Goal: Communication & Community: Share content

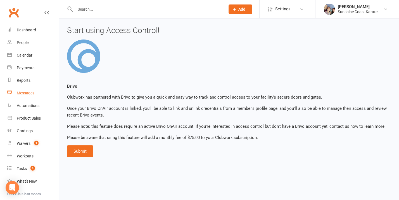
click at [26, 91] on div "Messages" at bounding box center [26, 93] width 18 height 4
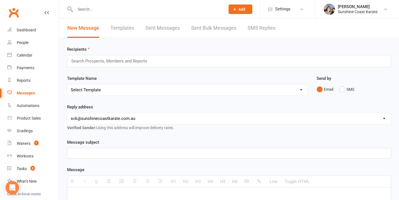
click at [112, 62] on input "text" at bounding box center [112, 60] width 82 height 7
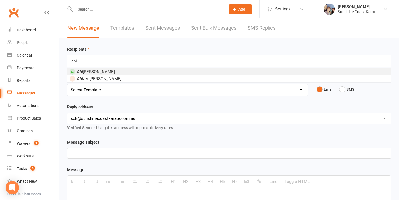
type input "abi"
click at [102, 70] on li "[PERSON_NAME]" at bounding box center [229, 71] width 324 height 7
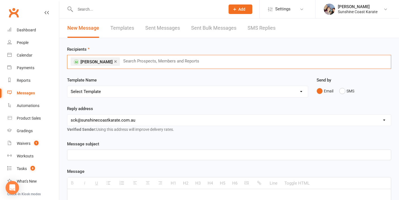
click at [104, 92] on select "Select Template [Email] Failed Payment [Email] Membership Fee Increase (current…" at bounding box center [187, 91] width 241 height 11
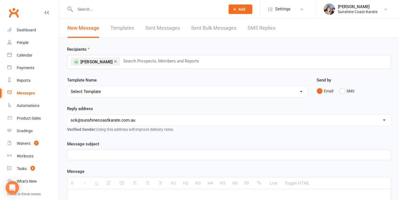
select select "106"
click at [67, 86] on select "Select Template [Email] Failed Payment [Email] Membership Fee Increase (current…" at bounding box center [187, 91] width 241 height 11
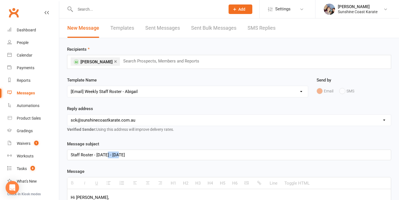
drag, startPoint x: 122, startPoint y: 155, endPoint x: 108, endPoint y: 155, distance: 14.5
click at [108, 155] on div "Staff Roster - [DATE] - [DATE]" at bounding box center [229, 155] width 324 height 10
drag, startPoint x: 150, startPoint y: 155, endPoint x: 136, endPoint y: 155, distance: 14.5
click at [136, 155] on div "Staff Roster - [DATE] - [DATE]" at bounding box center [229, 155] width 324 height 10
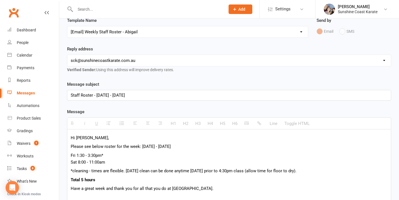
scroll to position [61, 0]
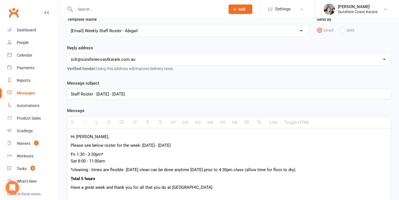
drag, startPoint x: 153, startPoint y: 93, endPoint x: 98, endPoint y: 94, distance: 55.4
click at [97, 94] on div "Staff Roster - [DATE] - [DATE]" at bounding box center [229, 94] width 324 height 10
copy div "[DATE] - [DATE]"
drag, startPoint x: 200, startPoint y: 145, endPoint x: 142, endPoint y: 145, distance: 57.9
click at [141, 145] on p "Please see below roster for the week: [DATE] - [DATE]" at bounding box center [229, 145] width 317 height 7
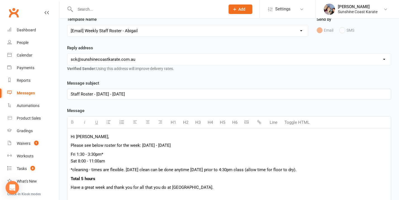
paste div
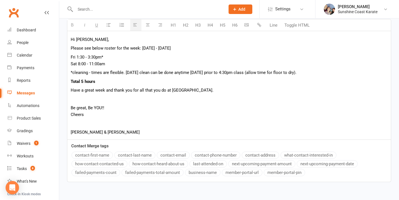
scroll to position [190, 0]
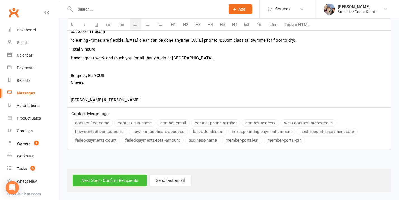
click at [121, 181] on input "Next Step - Confirm Recipients" at bounding box center [110, 180] width 74 height 12
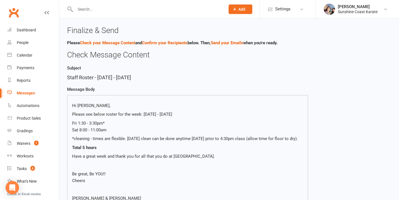
scroll to position [130, 0]
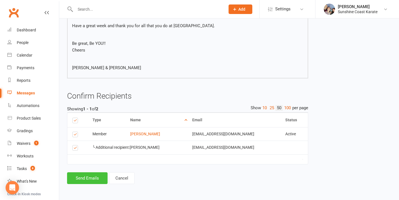
click at [95, 177] on button "Send Emails" at bounding box center [87, 178] width 41 height 12
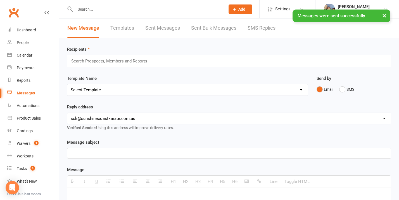
click at [95, 60] on input "text" at bounding box center [112, 60] width 82 height 7
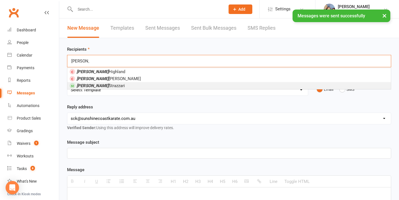
type input "[PERSON_NAME]"
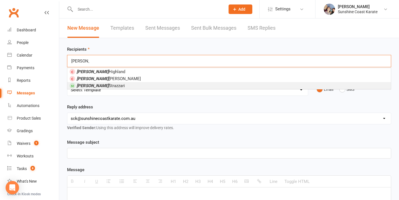
click at [100, 84] on span "[PERSON_NAME]" at bounding box center [101, 85] width 48 height 5
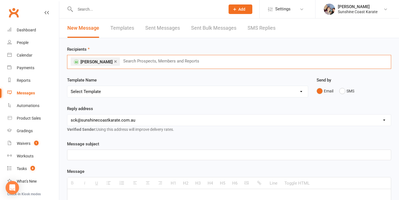
click at [94, 91] on select "Select Template [Email] Failed Payment [Email] Membership Fee Increase (current…" at bounding box center [187, 91] width 241 height 11
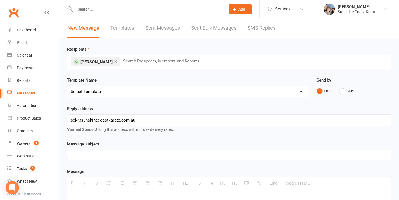
select select "108"
click at [67, 86] on select "Select Template [Email] Failed Payment [Email] Membership Fee Increase (current…" at bounding box center [187, 91] width 241 height 11
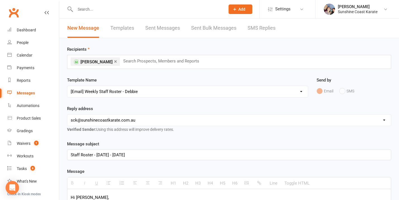
drag, startPoint x: 155, startPoint y: 156, endPoint x: 97, endPoint y: 154, distance: 58.2
click at [97, 154] on div "Staff Roster - [DATE] - [DATE]" at bounding box center [229, 155] width 324 height 10
paste div
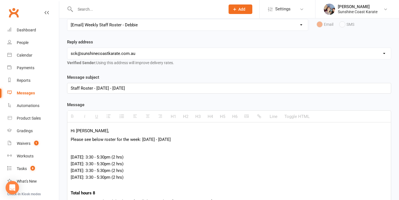
scroll to position [67, 0]
drag, startPoint x: 199, startPoint y: 138, endPoint x: 142, endPoint y: 141, distance: 56.6
click at [142, 141] on p "Please see below roster for the week: [DATE] - [DATE]" at bounding box center [229, 139] width 317 height 7
paste div
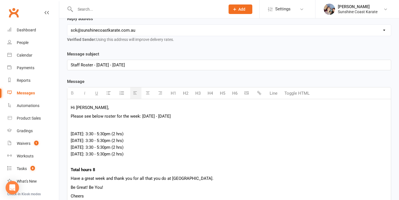
scroll to position [217, 0]
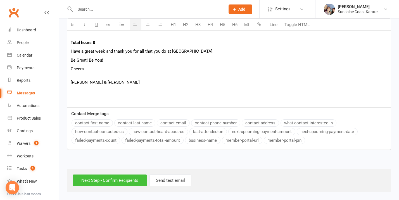
click at [125, 179] on input "Next Step - Confirm Recipients" at bounding box center [110, 180] width 74 height 12
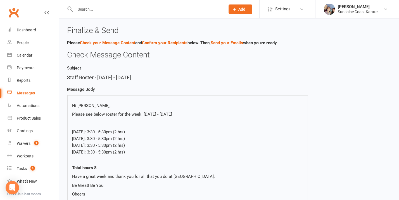
scroll to position [161, 0]
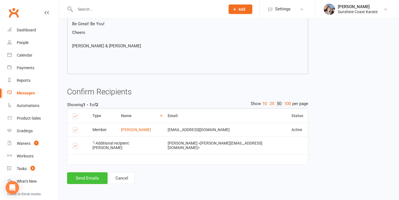
click at [89, 180] on button "Send Emails" at bounding box center [87, 178] width 41 height 12
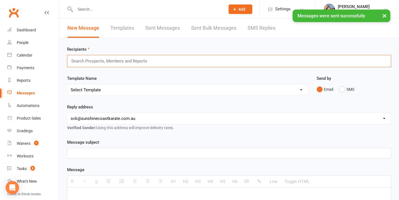
click at [101, 62] on input "text" at bounding box center [112, 60] width 82 height 7
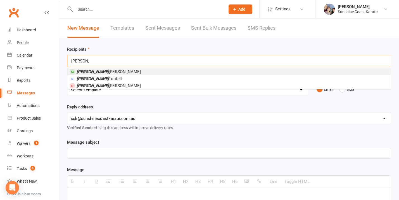
type input "[PERSON_NAME]"
click at [105, 71] on span "[PERSON_NAME]" at bounding box center [109, 71] width 64 height 5
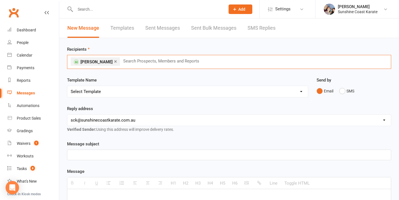
click at [100, 95] on select "Select Template [Email] Failed Payment [Email] Membership Fee Increase (current…" at bounding box center [187, 91] width 241 height 11
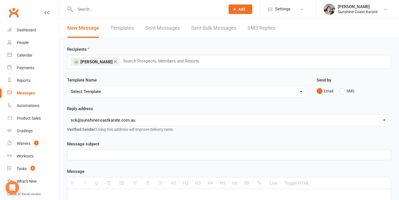
select select "109"
click at [67, 86] on select "Select Template [Email] Failed Payment [Email] Membership Fee Increase (current…" at bounding box center [187, 91] width 241 height 11
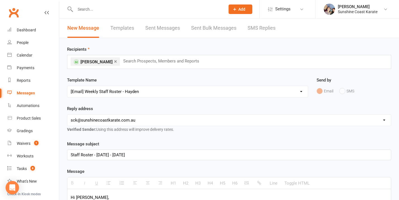
drag, startPoint x: 151, startPoint y: 156, endPoint x: 97, endPoint y: 156, distance: 53.4
click at [97, 156] on div "Staff Roster - [DATE] - [DATE]" at bounding box center [229, 155] width 324 height 10
paste div
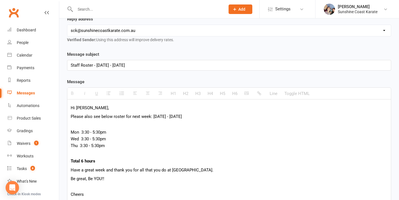
scroll to position [90, 0]
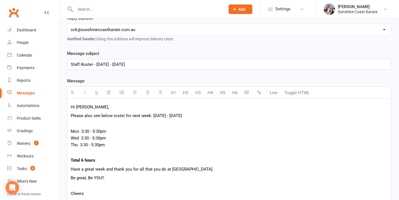
drag, startPoint x: 206, startPoint y: 116, endPoint x: 154, endPoint y: 115, distance: 52.6
click at [154, 115] on p "Please also see below roster for next week: [DATE] - [DATE]" at bounding box center [229, 115] width 317 height 7
paste div
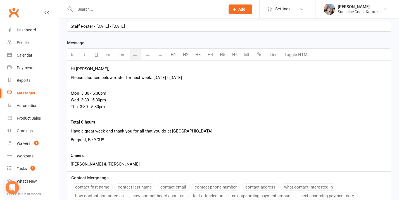
scroll to position [192, 0]
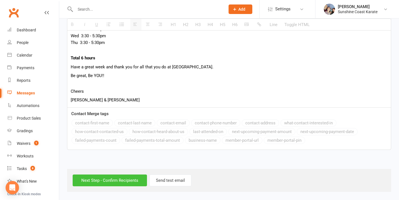
click at [113, 181] on input "Next Step - Confirm Recipients" at bounding box center [110, 180] width 74 height 12
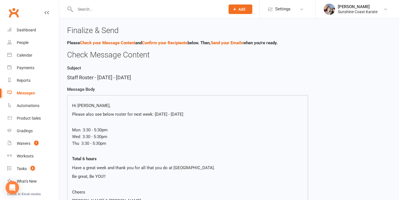
scroll to position [133, 0]
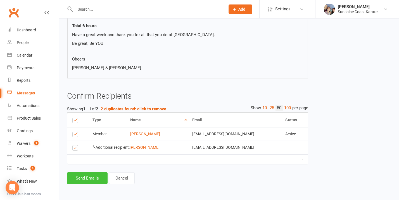
click at [80, 179] on button "Send Emails" at bounding box center [87, 178] width 41 height 12
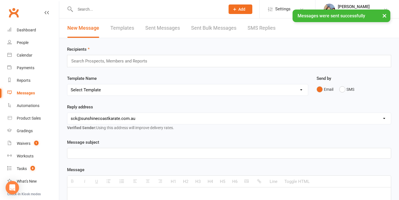
click at [91, 62] on input "text" at bounding box center [112, 60] width 82 height 7
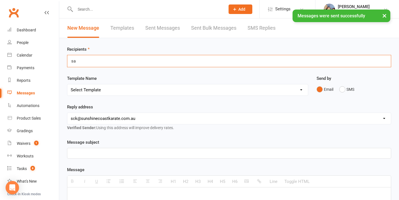
type input "s"
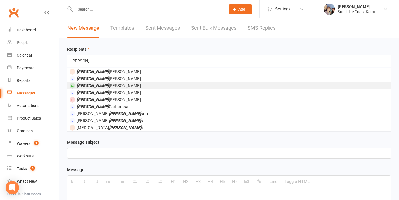
type input "[PERSON_NAME]"
click at [98, 85] on span "[PERSON_NAME]" at bounding box center [109, 85] width 64 height 5
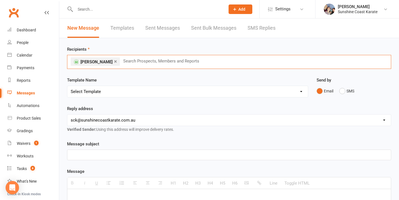
click at [121, 90] on select "Select Template [Email] Failed Payment [Email] Membership Fee Increase (current…" at bounding box center [187, 91] width 241 height 11
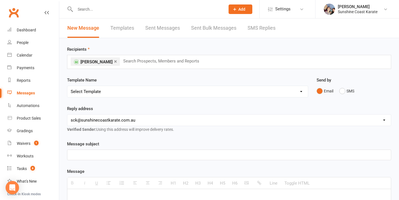
select select "111"
click at [67, 86] on select "Select Template [Email] Failed Payment [Email] Membership Fee Increase (current…" at bounding box center [187, 91] width 241 height 11
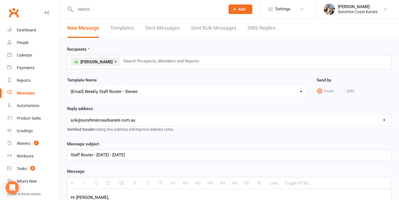
drag, startPoint x: 154, startPoint y: 154, endPoint x: 97, endPoint y: 154, distance: 57.3
click at [97, 154] on div "Staff Roster - [DATE] - [DATE]" at bounding box center [229, 155] width 324 height 10
paste div
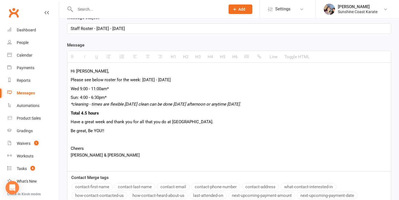
scroll to position [149, 0]
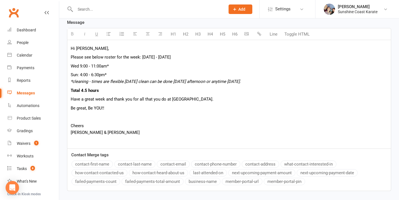
drag, startPoint x: 197, startPoint y: 58, endPoint x: 142, endPoint y: 59, distance: 54.8
click at [141, 59] on p "Please see below roster for the week: [DATE] - [DATE]" at bounding box center [229, 57] width 317 height 7
paste div
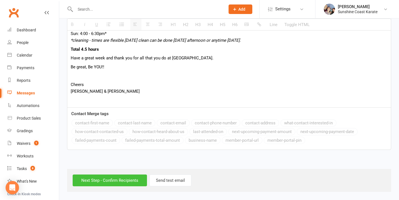
click at [108, 178] on input "Next Step - Confirm Recipients" at bounding box center [110, 180] width 74 height 12
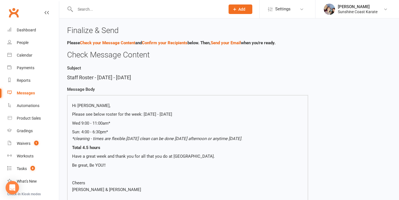
scroll to position [117, 0]
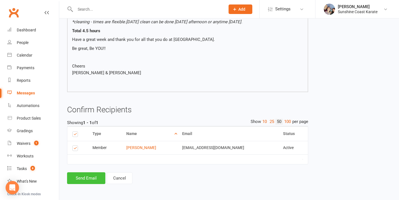
click at [88, 176] on button "Send Email" at bounding box center [86, 178] width 38 height 12
